Goal: Task Accomplishment & Management: Manage account settings

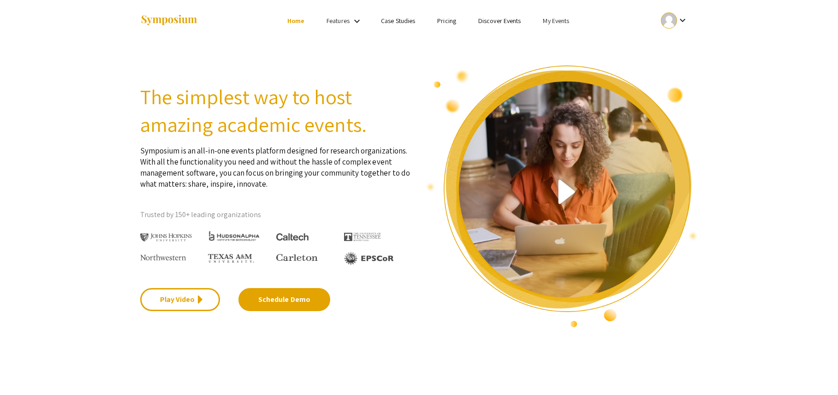
click at [552, 20] on link "My Events" at bounding box center [556, 21] width 26 height 8
click at [552, 44] on button "Events I've organized" at bounding box center [571, 41] width 79 height 22
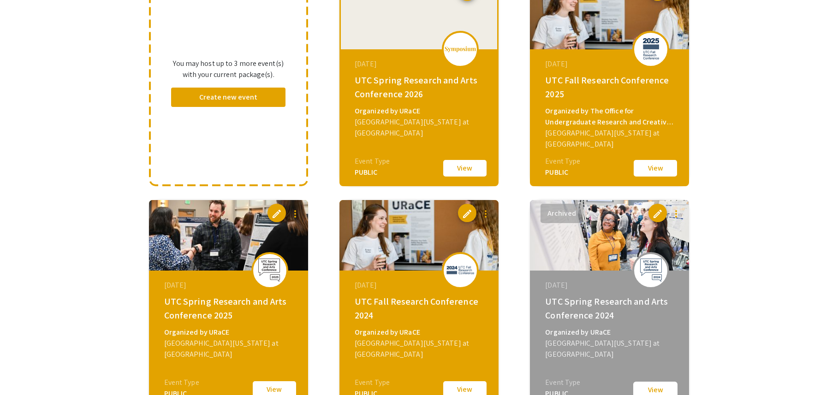
scroll to position [138, 0]
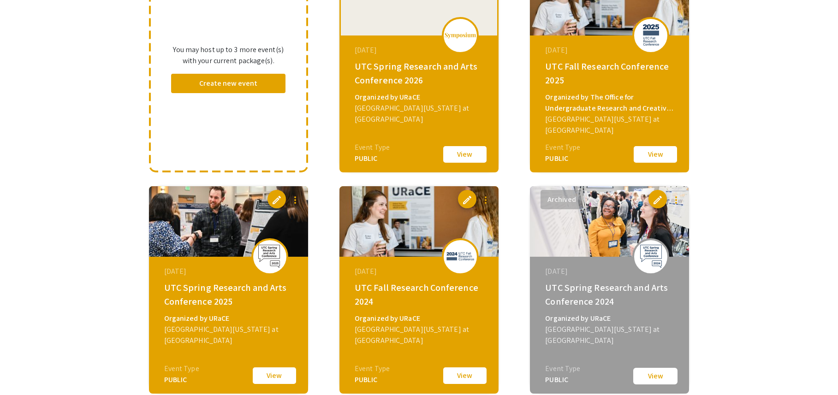
click at [656, 155] on button "View" at bounding box center [655, 154] width 46 height 19
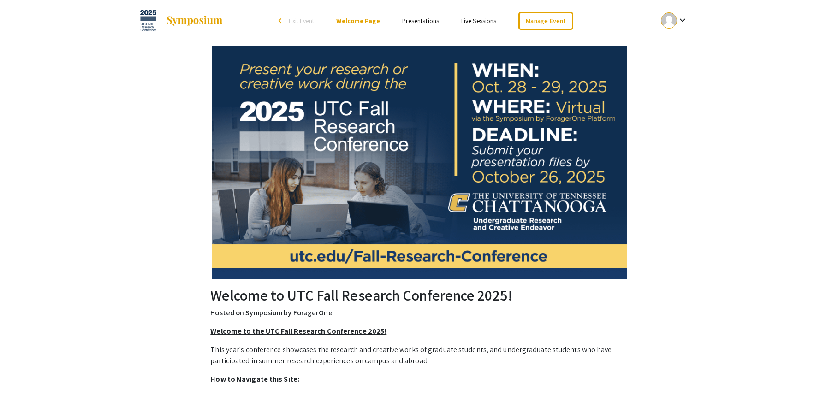
click at [423, 19] on link "Presentations" at bounding box center [420, 21] width 37 height 8
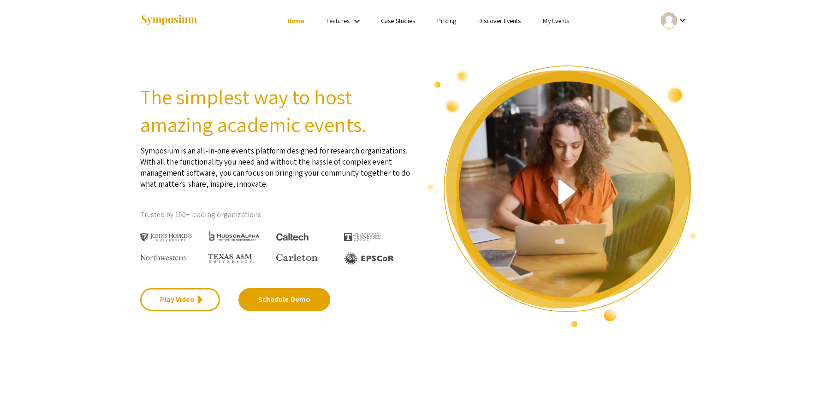
click at [560, 19] on link "My Events" at bounding box center [556, 21] width 26 height 8
click at [560, 44] on button "Events I've organized" at bounding box center [571, 41] width 79 height 22
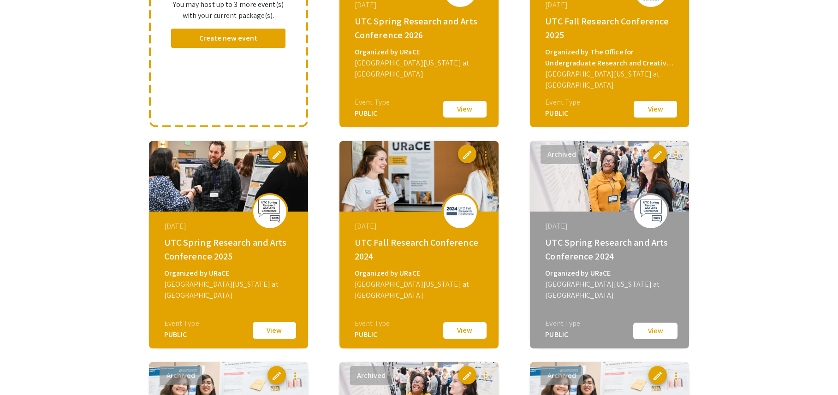
scroll to position [184, 0]
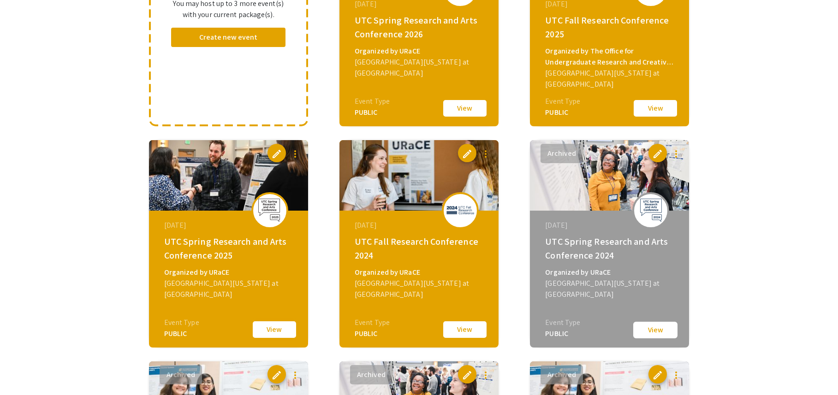
click at [280, 329] on button "View" at bounding box center [274, 329] width 46 height 19
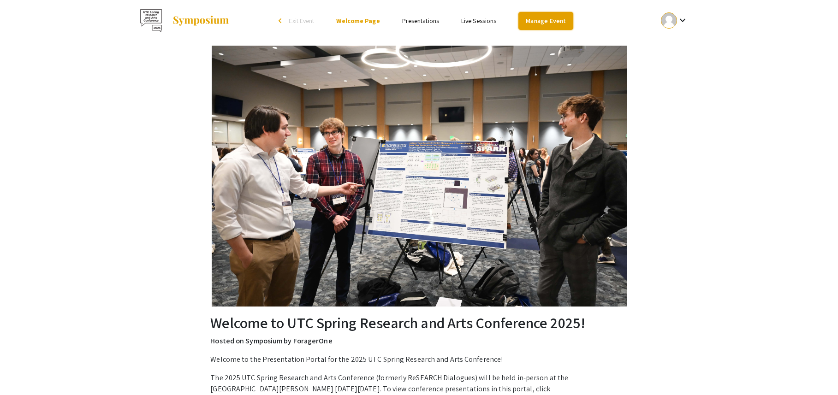
click at [547, 21] on link "Manage Event" at bounding box center [545, 21] width 54 height 18
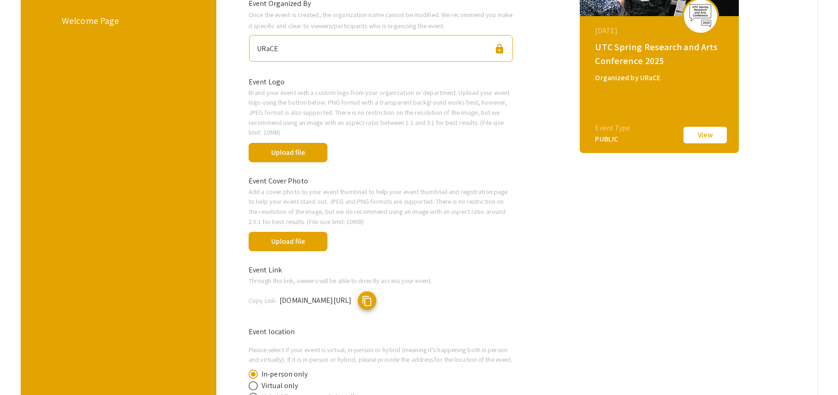
scroll to position [277, 0]
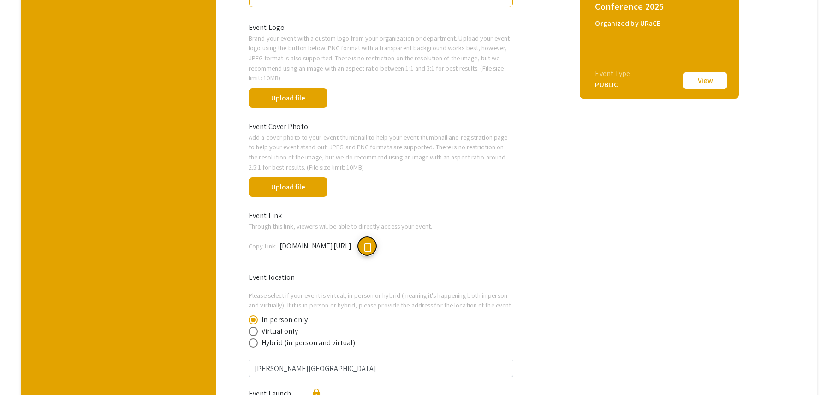
click at [372, 241] on span "content_copy" at bounding box center [366, 246] width 11 height 11
